Goal: Task Accomplishment & Management: Use online tool/utility

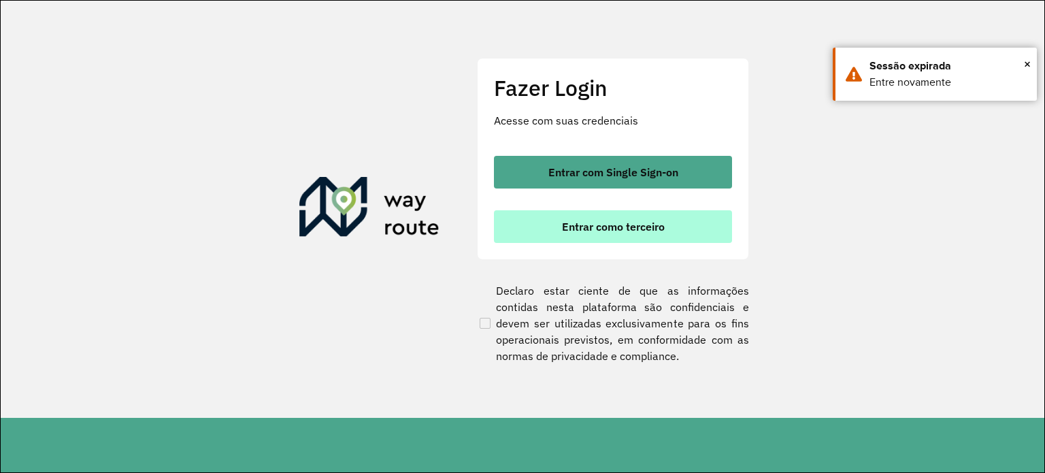
click at [571, 235] on button "Entrar como terceiro" at bounding box center [613, 226] width 238 height 33
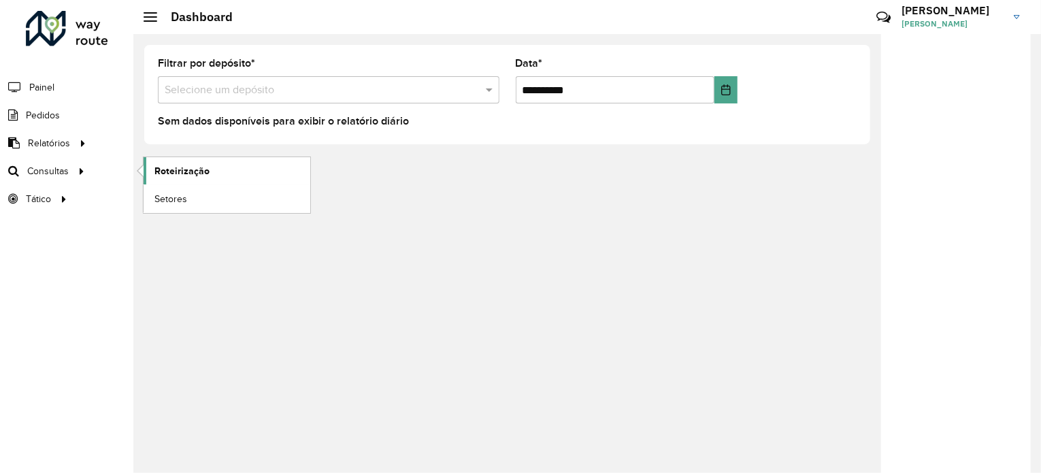
click at [189, 173] on span "Roteirização" at bounding box center [181, 171] width 55 height 14
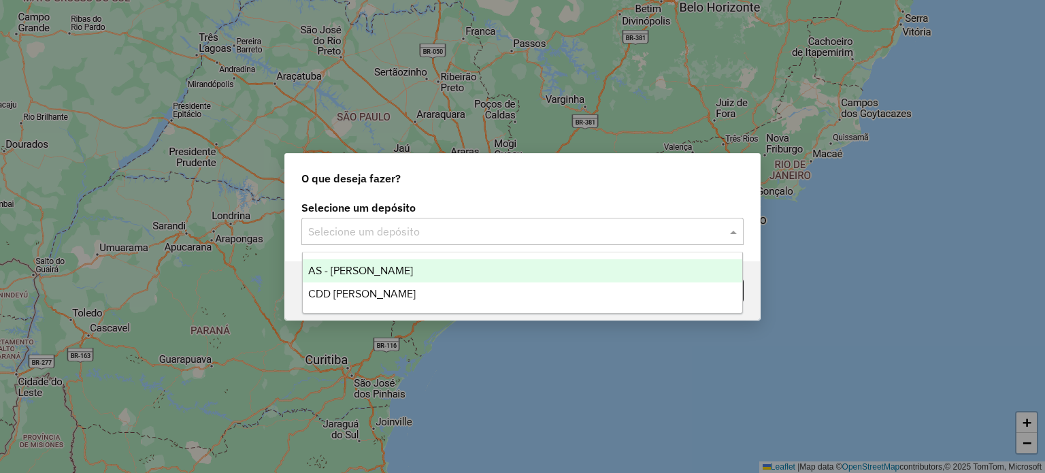
click at [456, 225] on input "text" at bounding box center [508, 232] width 401 height 16
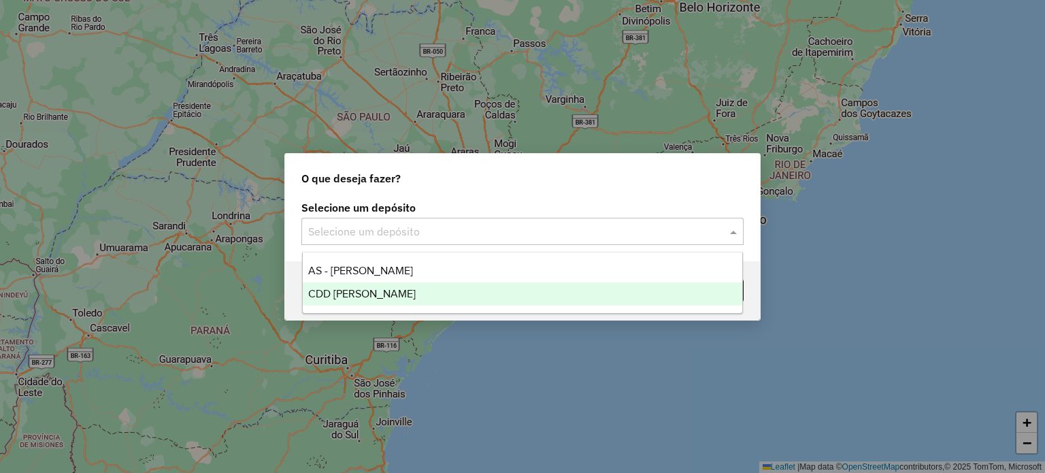
drag, startPoint x: 362, startPoint y: 294, endPoint x: 491, endPoint y: 260, distance: 133.0
click at [362, 293] on span "CDD [PERSON_NAME]" at bounding box center [362, 294] width 108 height 12
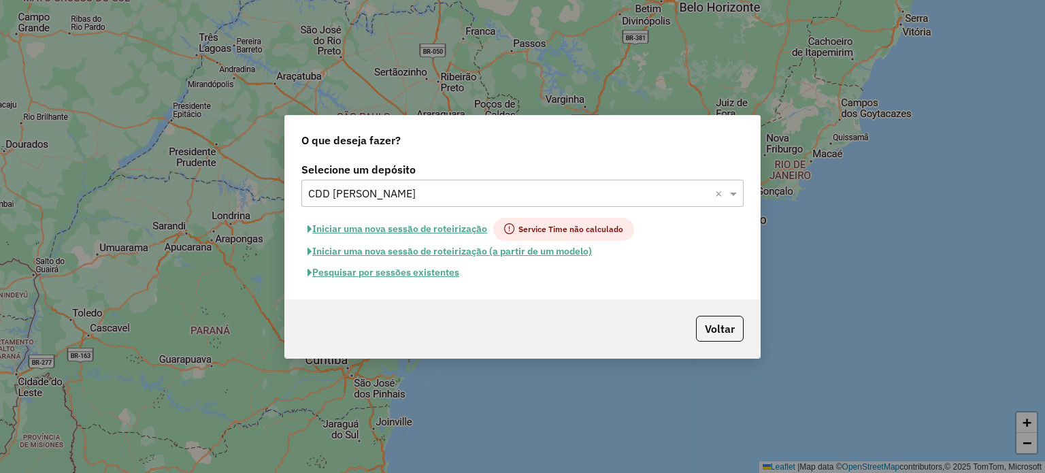
click at [384, 270] on button "Pesquisar por sessões existentes" at bounding box center [383, 272] width 164 height 21
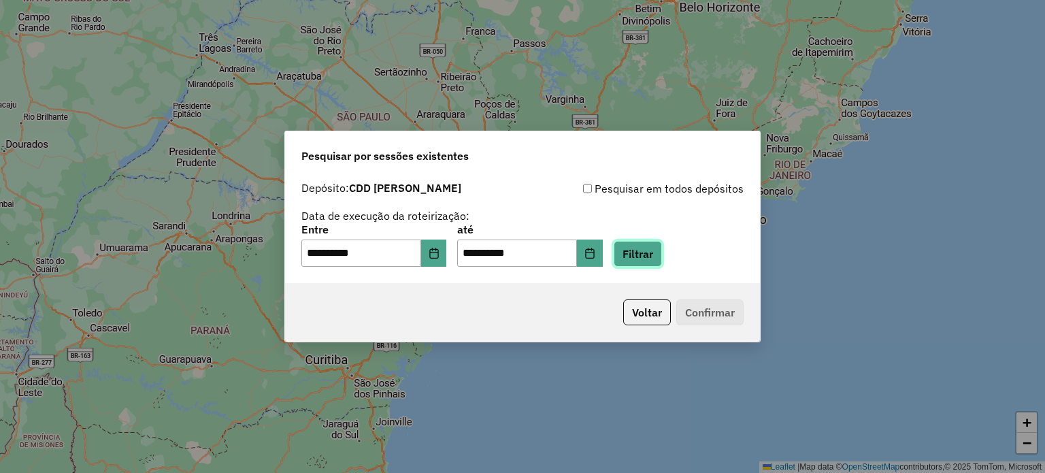
click at [662, 259] on button "Filtrar" at bounding box center [638, 254] width 48 height 26
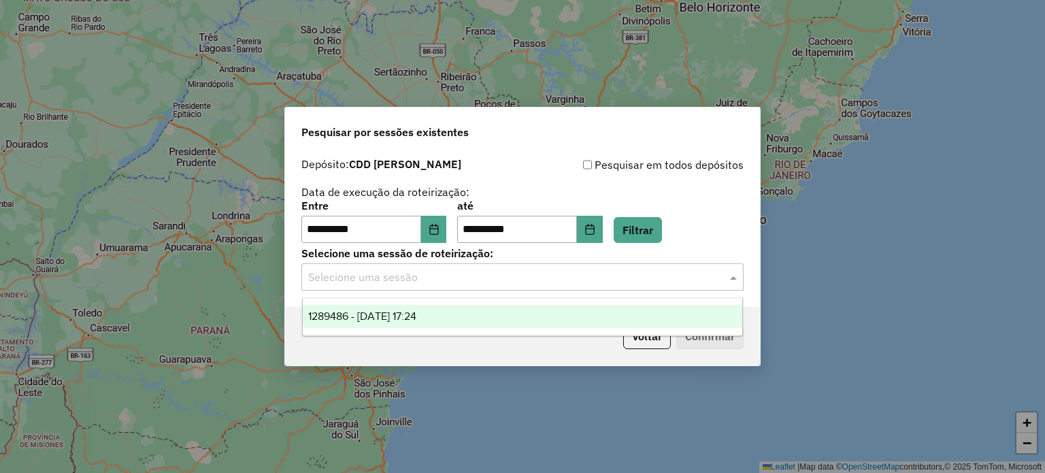
click at [457, 287] on div "Selecione uma sessão" at bounding box center [522, 276] width 442 height 27
click at [416, 319] on span "1289486 - 07/10/2025 17:24" at bounding box center [362, 316] width 108 height 12
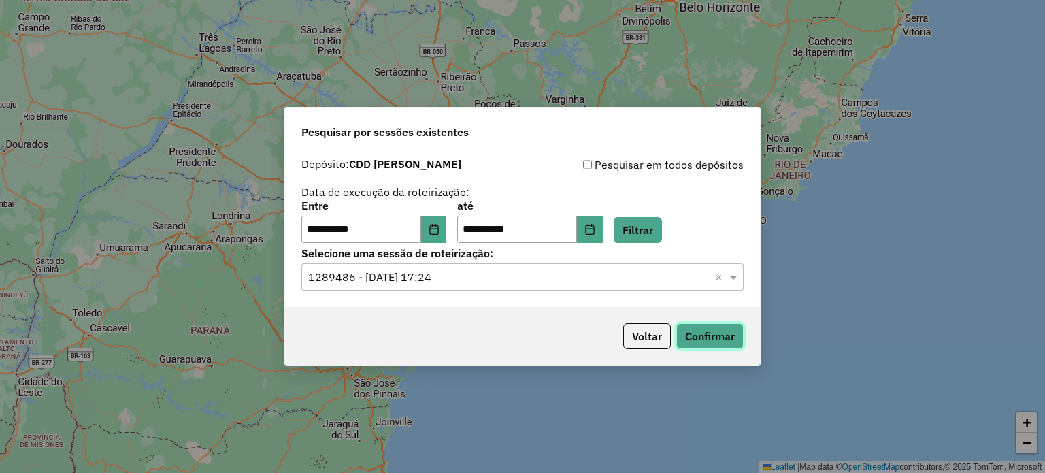
click at [715, 336] on button "Confirmar" at bounding box center [709, 336] width 67 height 26
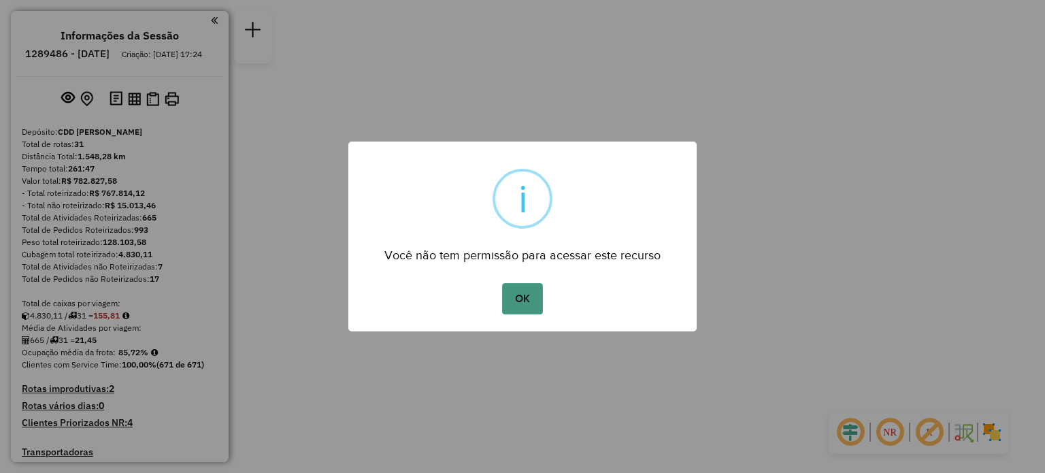
click at [525, 298] on button "OK" at bounding box center [522, 298] width 40 height 31
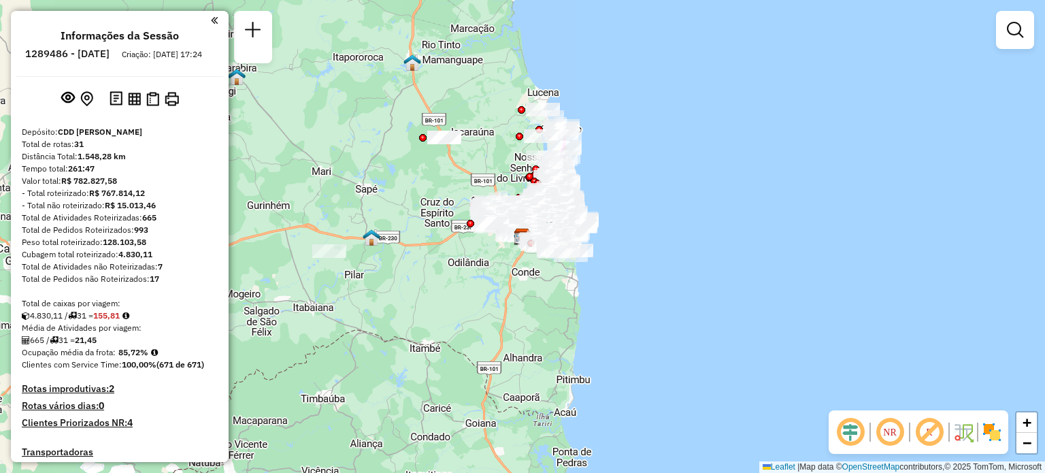
click at [853, 432] on em at bounding box center [850, 432] width 33 height 33
drag, startPoint x: 993, startPoint y: 425, endPoint x: 974, endPoint y: 427, distance: 19.1
click at [993, 426] on img at bounding box center [992, 432] width 22 height 22
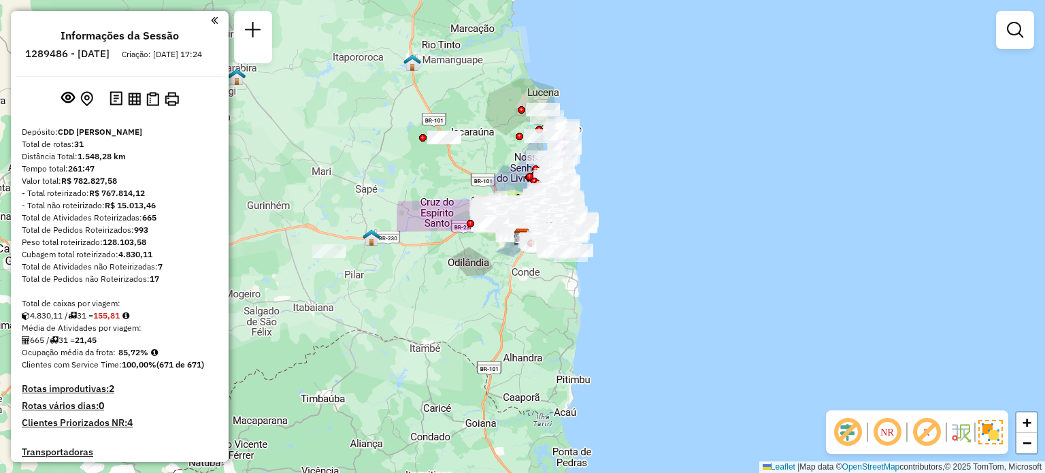
click at [891, 429] on em at bounding box center [887, 432] width 33 height 33
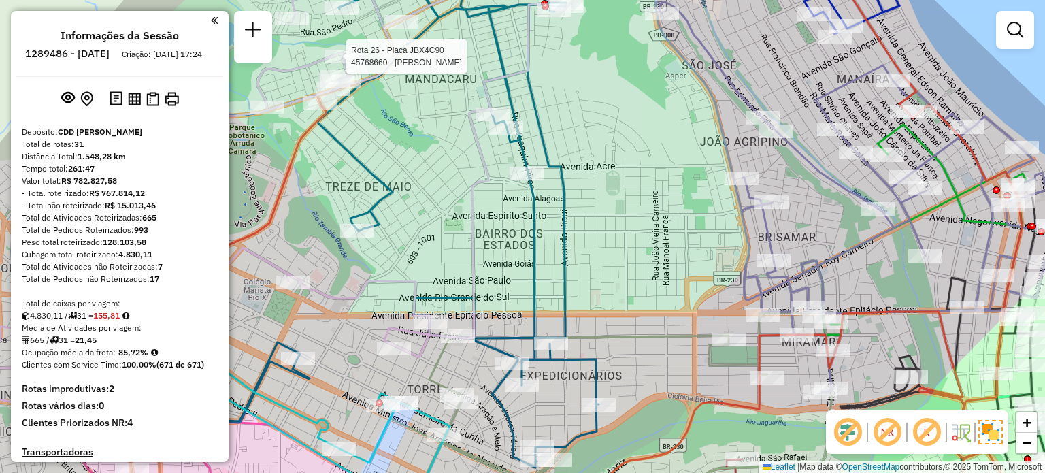
select select "**********"
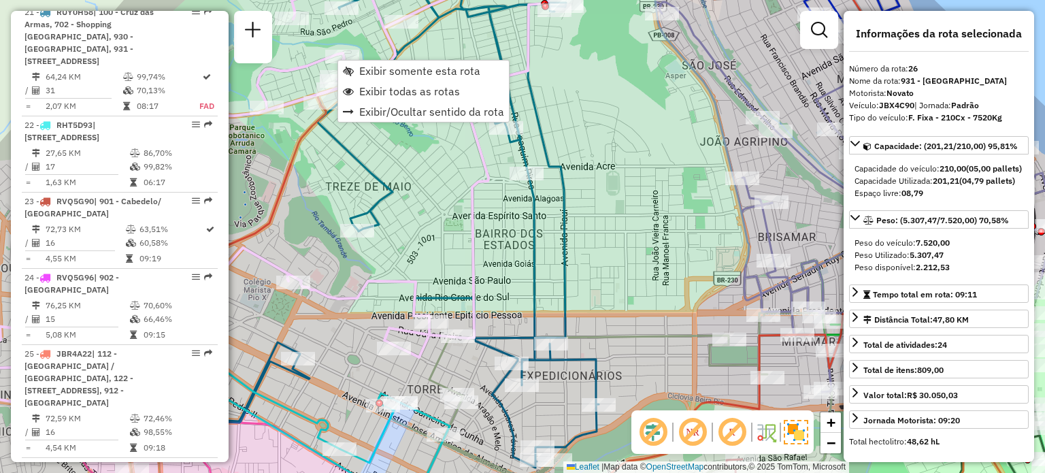
scroll to position [2307, 0]
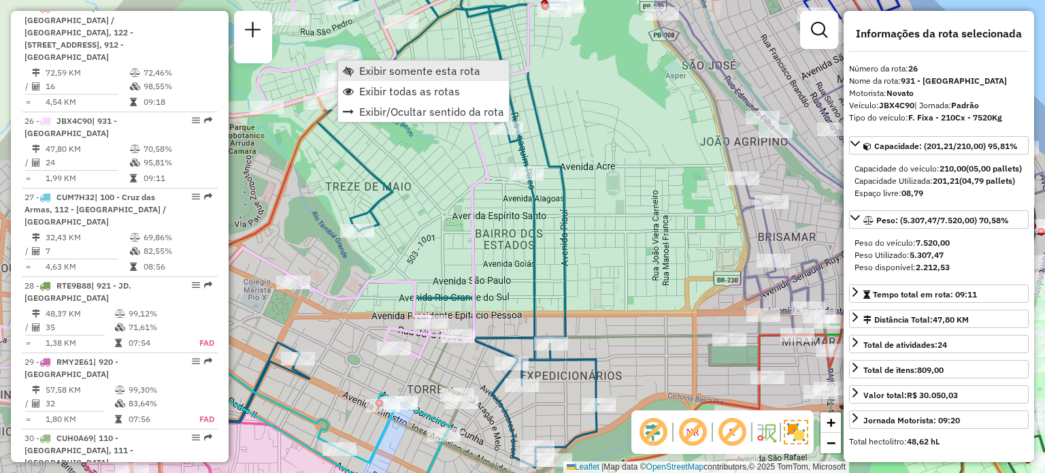
click at [351, 65] on span "Exibir somente esta rota" at bounding box center [348, 70] width 11 height 11
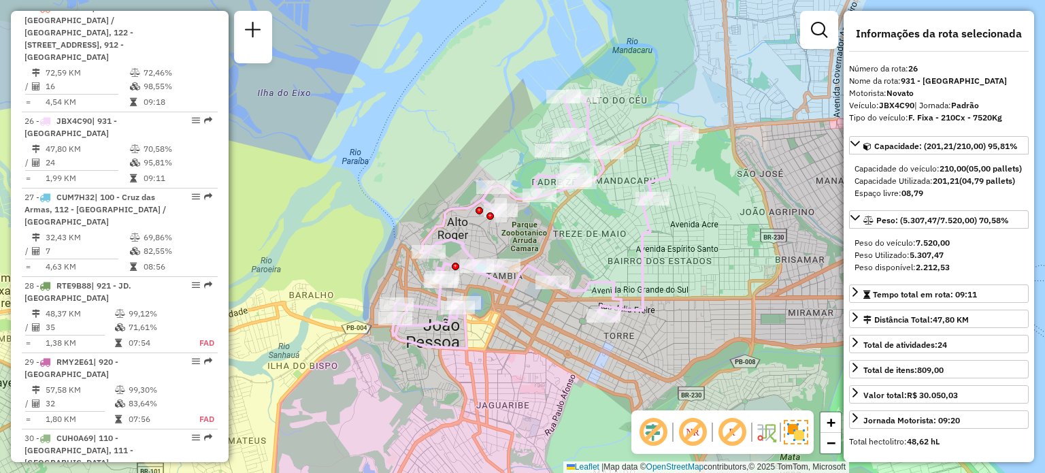
click at [768, 430] on img at bounding box center [766, 432] width 22 height 22
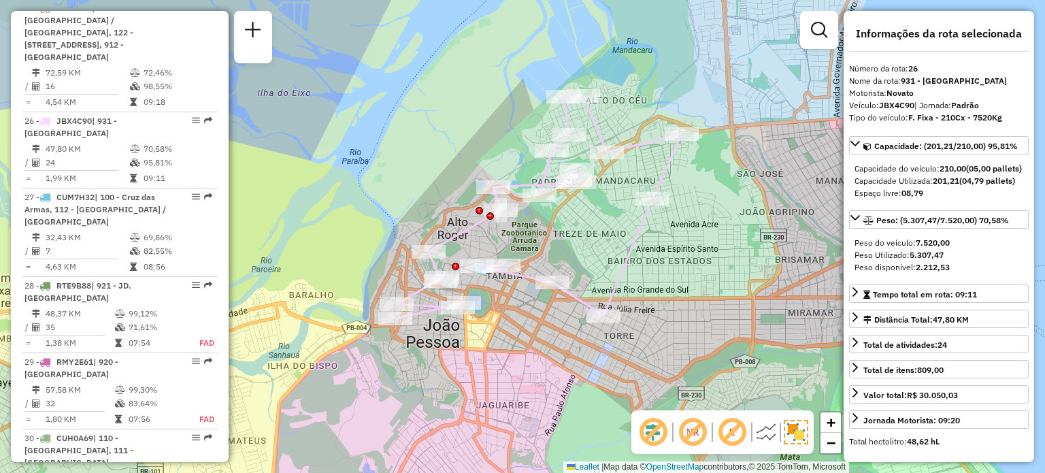
click at [765, 429] on img at bounding box center [766, 432] width 22 height 22
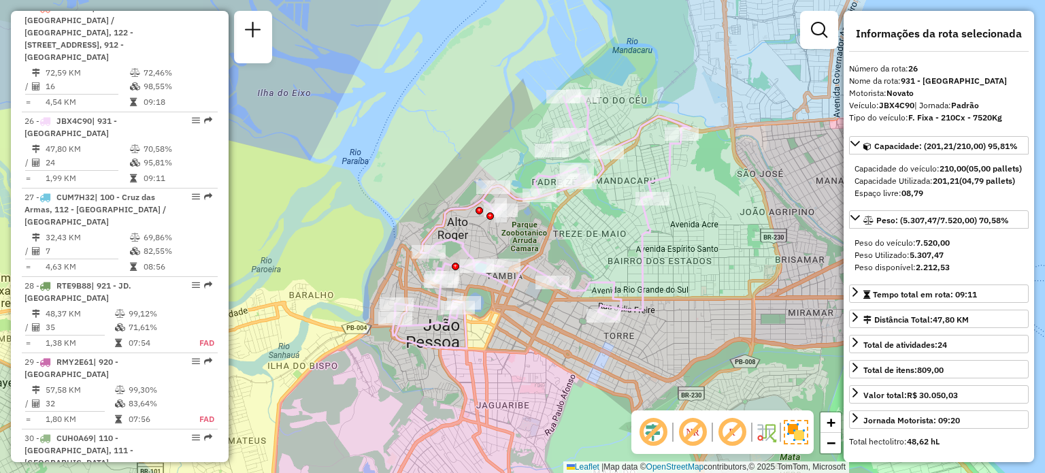
click at [789, 428] on img at bounding box center [796, 432] width 24 height 24
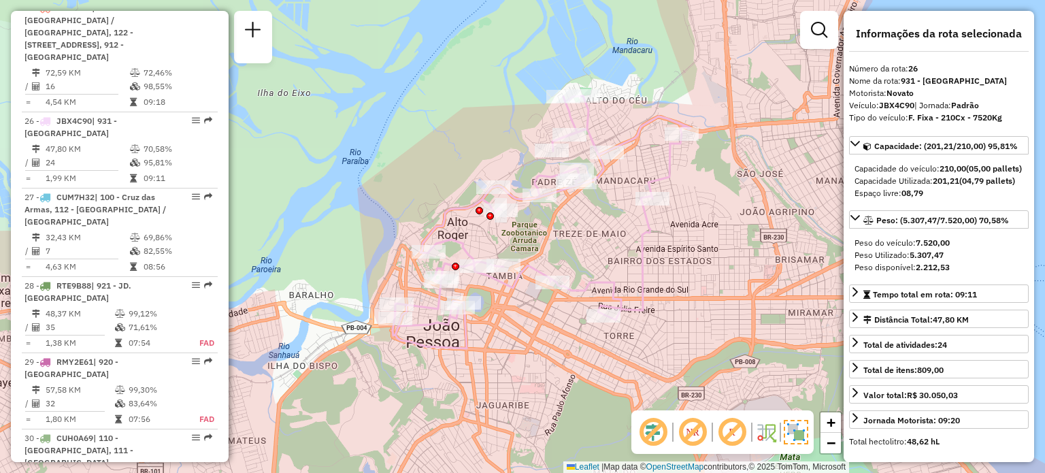
click at [787, 429] on img at bounding box center [796, 432] width 24 height 24
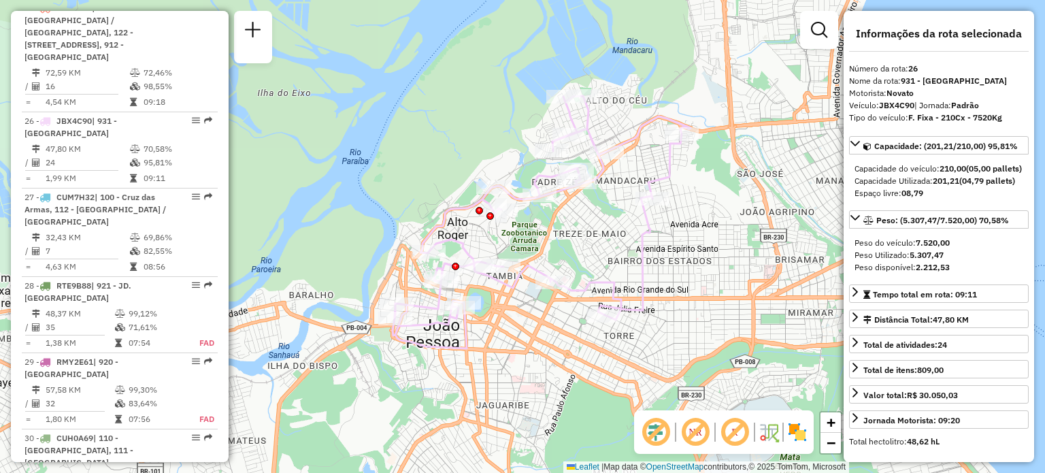
click at [702, 438] on em at bounding box center [695, 432] width 33 height 33
click at [697, 438] on em at bounding box center [695, 432] width 33 height 33
click at [653, 433] on em at bounding box center [656, 432] width 33 height 33
click at [817, 114] on div "Janela de atendimento Grade de atendimento Capacidade Transportadoras Veículos …" at bounding box center [522, 236] width 1045 height 473
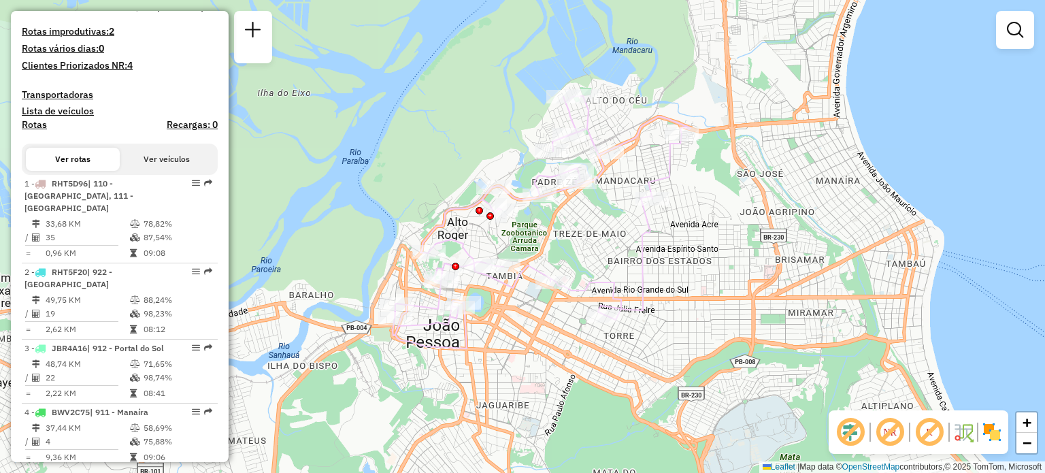
scroll to position [0, 0]
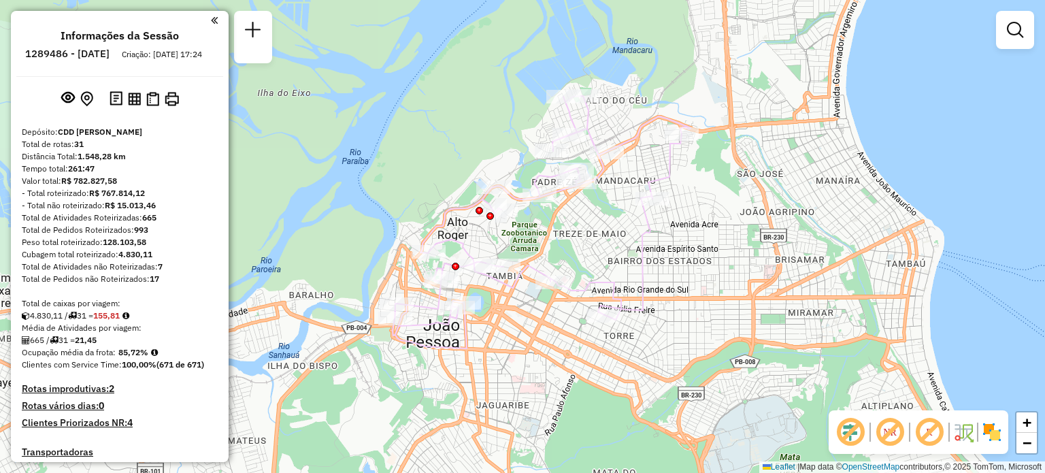
click at [214, 21] on div "Informações da Sessão 1289486 - [DATE] Criação: [DATE] 17:24 Depósito: CDD [PER…" at bounding box center [120, 236] width 218 height 451
click at [211, 21] on em at bounding box center [214, 20] width 7 height 12
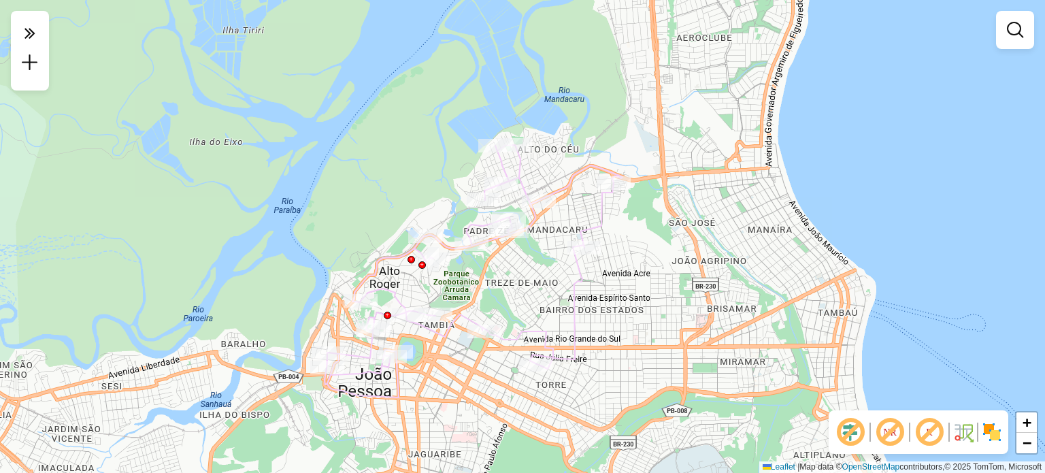
drag, startPoint x: 308, startPoint y: 105, endPoint x: 240, endPoint y: 154, distance: 83.8
click at [240, 154] on div "Janela de atendimento Grade de atendimento Capacidade Transportadoras Veículos …" at bounding box center [522, 236] width 1045 height 473
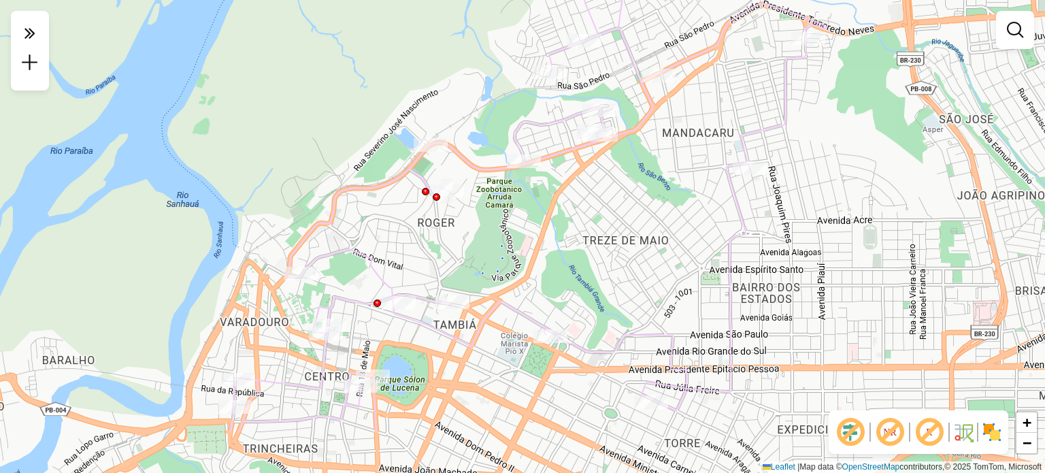
drag, startPoint x: 410, startPoint y: 261, endPoint x: 312, endPoint y: 189, distance: 121.8
click at [318, 191] on div "Janela de atendimento Grade de atendimento Capacidade Transportadoras Veículos …" at bounding box center [522, 236] width 1045 height 473
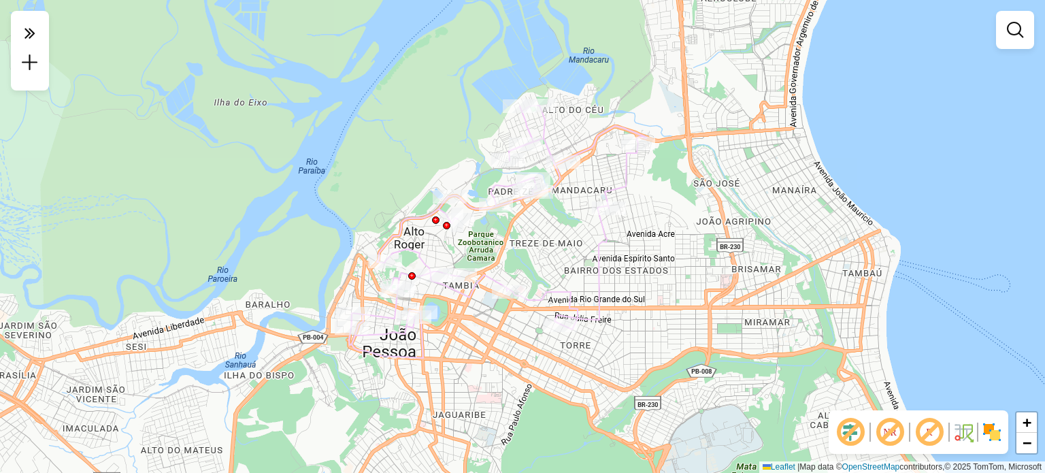
drag, startPoint x: 316, startPoint y: 167, endPoint x: 401, endPoint y: 198, distance: 90.6
click at [401, 198] on div "Janela de atendimento Grade de atendimento Capacidade Transportadoras Veículos …" at bounding box center [522, 236] width 1045 height 473
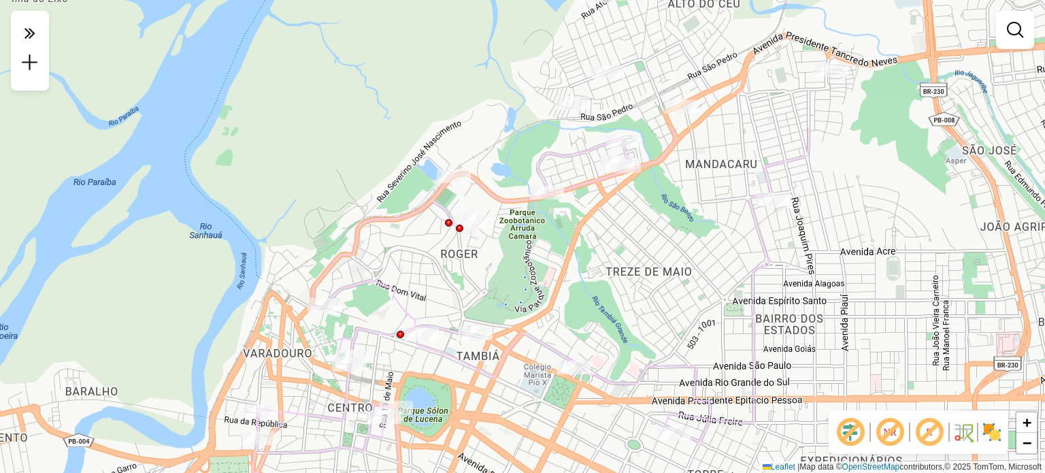
drag, startPoint x: 278, startPoint y: 132, endPoint x: 259, endPoint y: 273, distance: 142.0
click at [240, 300] on div "Janela de atendimento Grade de atendimento Capacidade Transportadoras Veículos …" at bounding box center [522, 236] width 1045 height 473
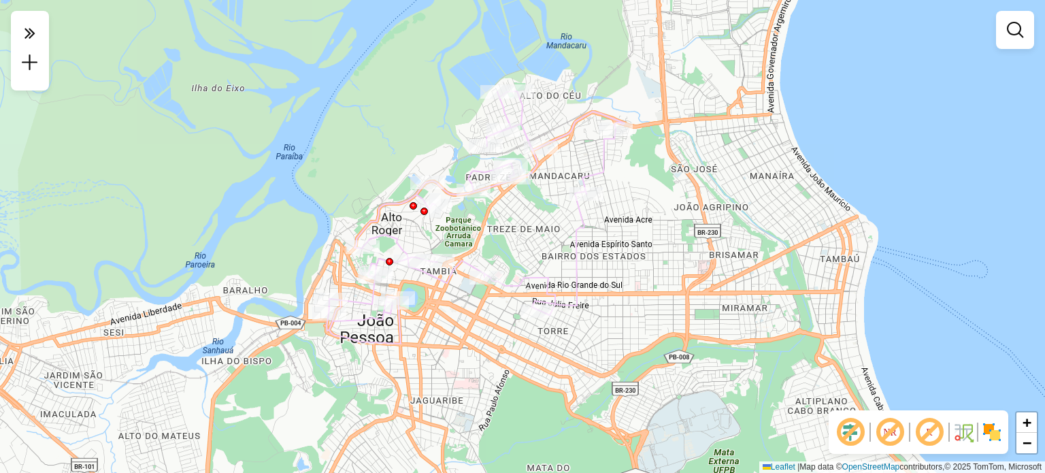
drag, startPoint x: 272, startPoint y: 195, endPoint x: 326, endPoint y: 178, distance: 56.4
click at [326, 178] on div "Janela de atendimento Grade de atendimento Capacidade Transportadoras Veículos …" at bounding box center [522, 236] width 1045 height 473
select select "**********"
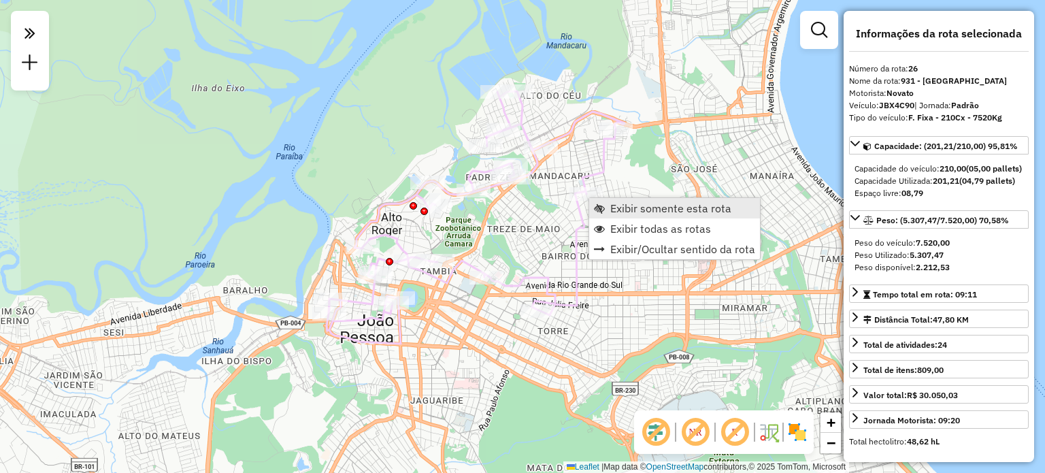
click at [597, 205] on span "Exibir somente esta rota" at bounding box center [599, 208] width 11 height 11
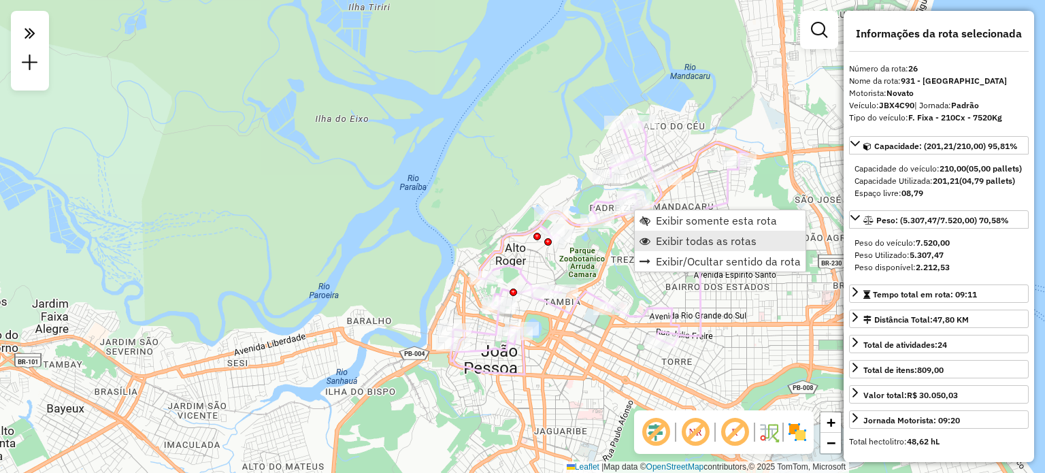
click at [662, 240] on span "Exibir todas as rotas" at bounding box center [706, 240] width 101 height 11
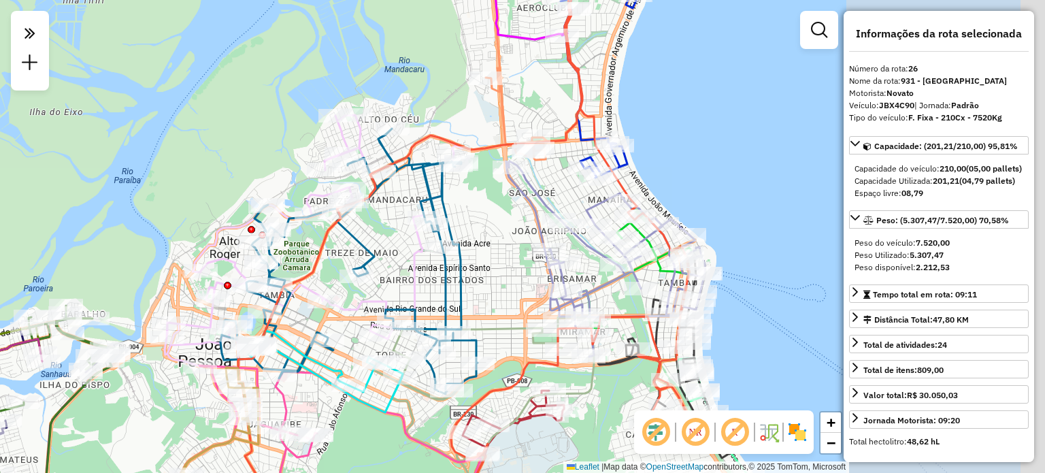
drag, startPoint x: 691, startPoint y: 252, endPoint x: 542, endPoint y: 206, distance: 156.7
click at [404, 239] on div "Janela de atendimento Grade de atendimento Capacidade Transportadoras Veículos …" at bounding box center [522, 236] width 1045 height 473
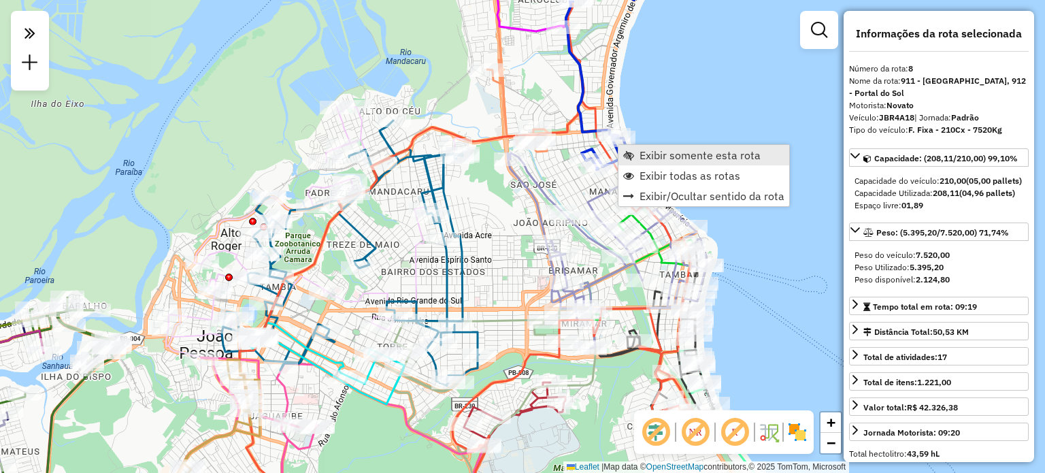
click at [631, 154] on span "Exibir somente esta rota" at bounding box center [628, 155] width 11 height 11
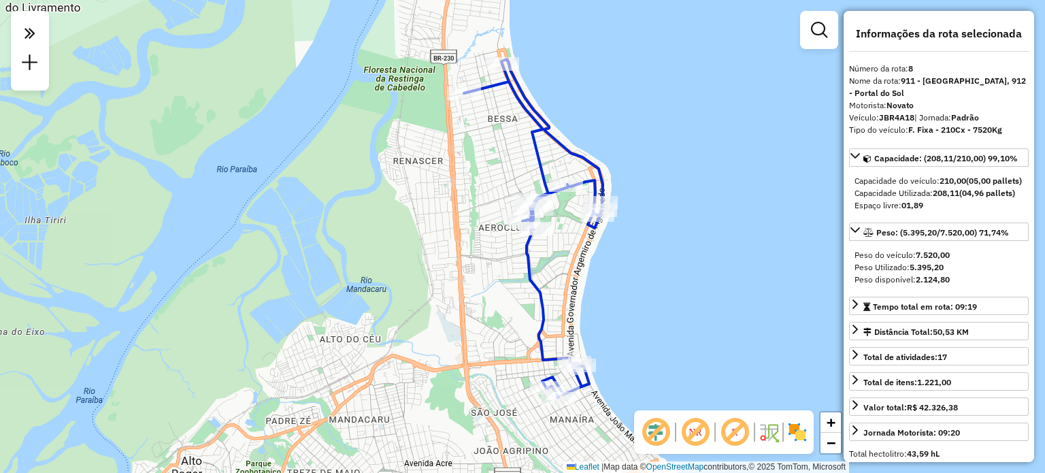
drag, startPoint x: 482, startPoint y: 210, endPoint x: 490, endPoint y: 214, distance: 9.1
click at [491, 206] on div "Janela de atendimento Grade de atendimento Capacidade Transportadoras Veículos …" at bounding box center [522, 236] width 1045 height 473
click at [800, 95] on div "Janela de atendimento Grade de atendimento Capacidade Transportadoras Veículos …" at bounding box center [522, 236] width 1045 height 473
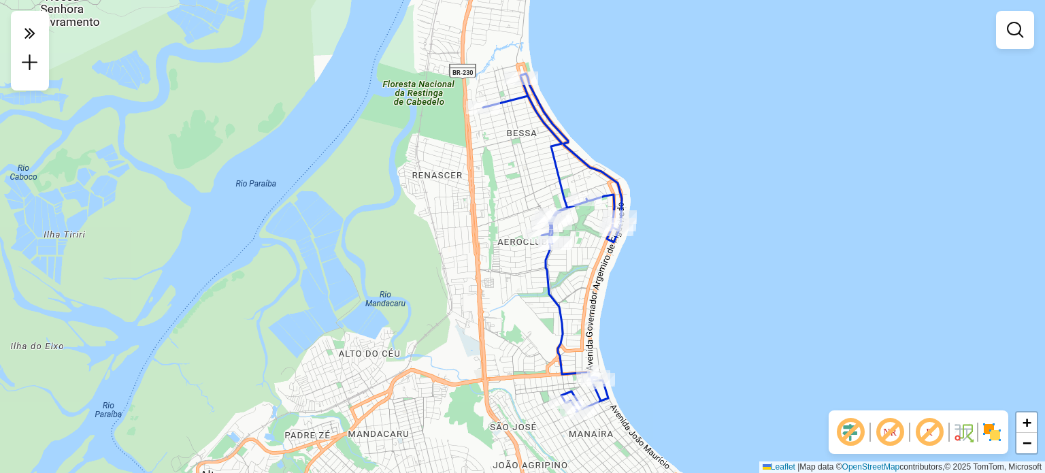
drag, startPoint x: 412, startPoint y: 214, endPoint x: 429, endPoint y: 231, distance: 24.1
click at [429, 231] on div "Janela de atendimento Grade de atendimento Capacidade Transportadoras Veículos …" at bounding box center [522, 236] width 1045 height 473
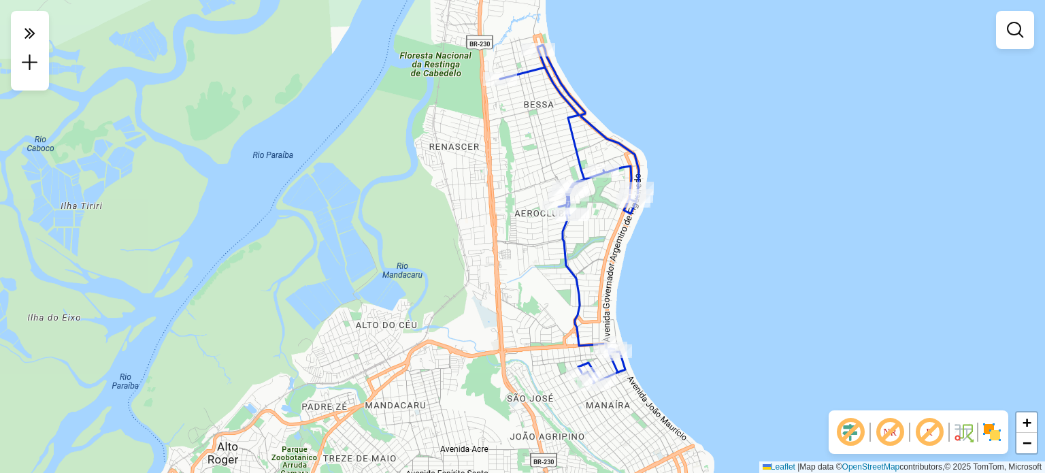
drag, startPoint x: 415, startPoint y: 261, endPoint x: 432, endPoint y: 231, distance: 34.4
click at [432, 231] on div "Janela de atendimento Grade de atendimento Capacidade Transportadoras Veículos …" at bounding box center [522, 236] width 1045 height 473
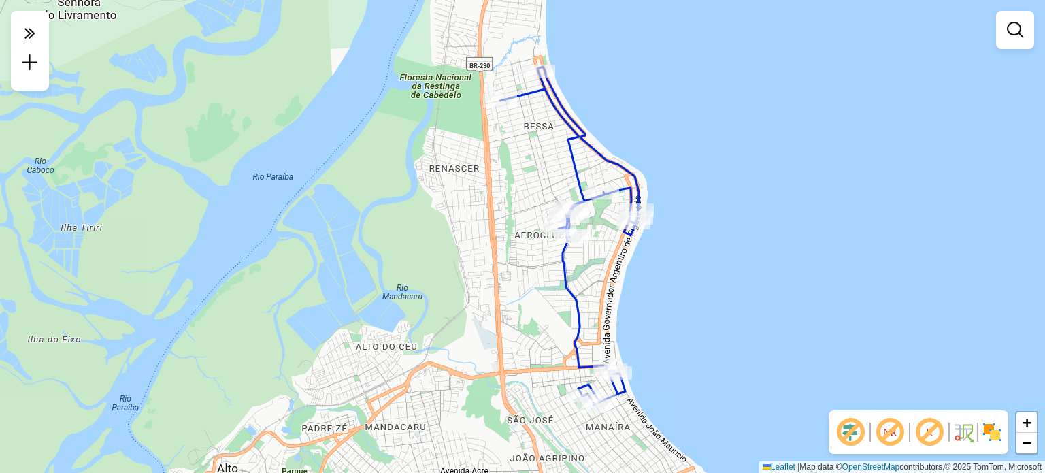
drag, startPoint x: 391, startPoint y: 241, endPoint x: 391, endPoint y: 263, distance: 21.8
click at [391, 263] on div "Janela de atendimento Grade de atendimento Capacidade Transportadoras Veículos …" at bounding box center [522, 236] width 1045 height 473
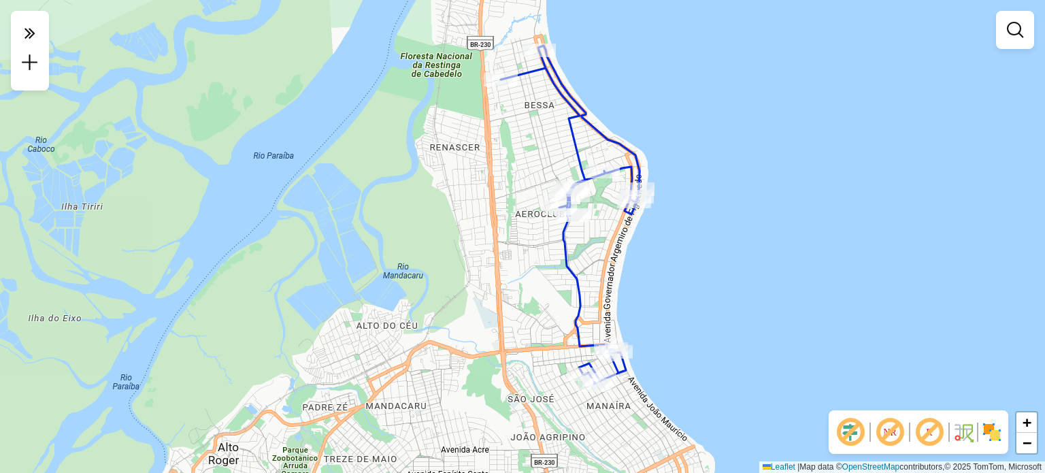
drag, startPoint x: 253, startPoint y: 245, endPoint x: 248, endPoint y: 266, distance: 21.8
click at [248, 266] on div "Janela de atendimento Grade de atendimento Capacidade Transportadoras Veículos …" at bounding box center [522, 236] width 1045 height 473
